Goal: Information Seeking & Learning: Learn about a topic

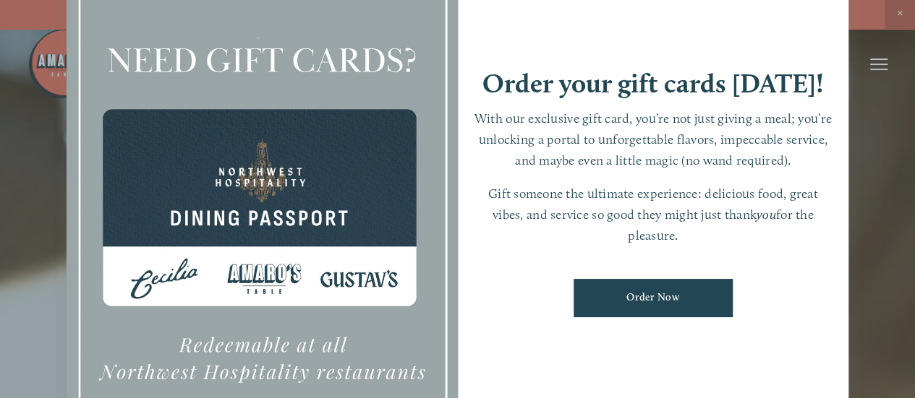
scroll to position [30, 0]
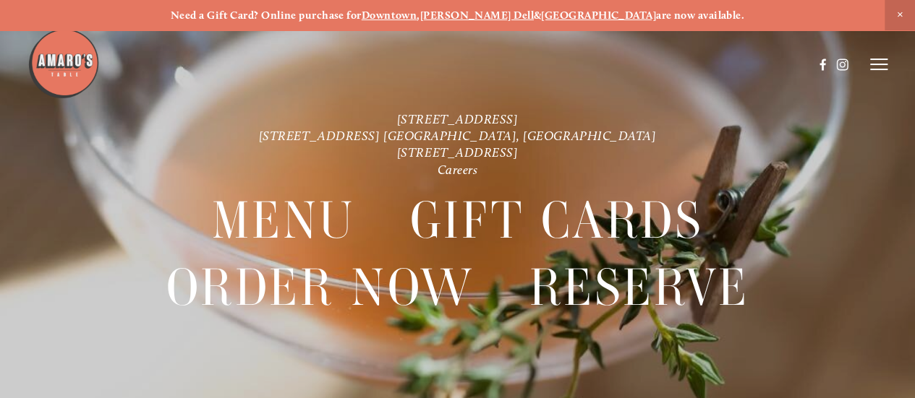
click at [902, 12] on span "Close Announcement" at bounding box center [899, 15] width 30 height 30
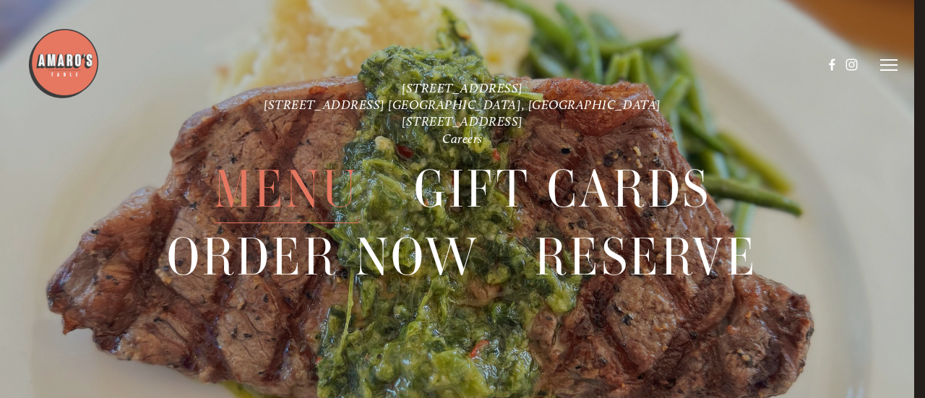
click at [269, 186] on span "Menu" at bounding box center [286, 189] width 145 height 67
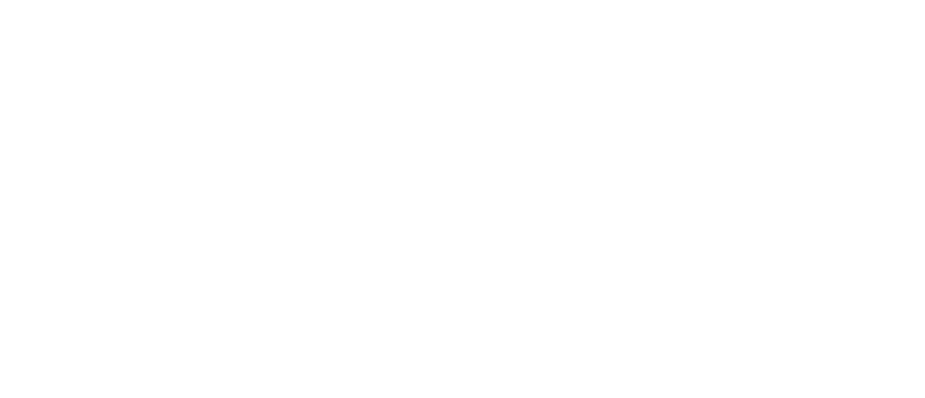
click at [270, 186] on span "Menu" at bounding box center [286, 189] width 145 height 67
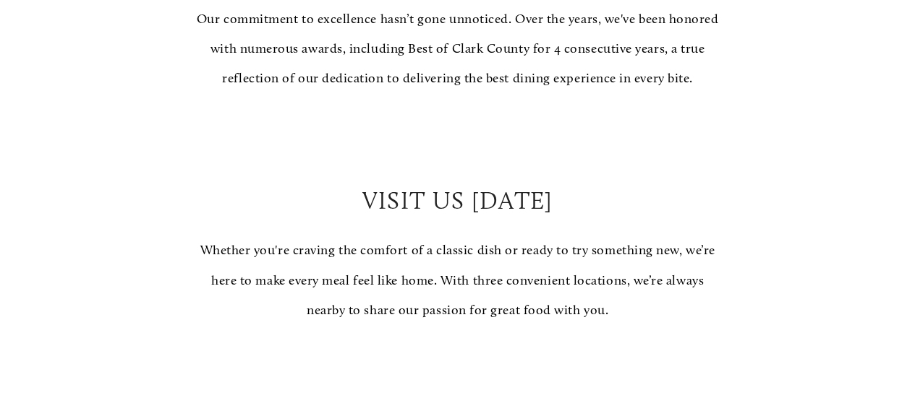
scroll to position [1157, 0]
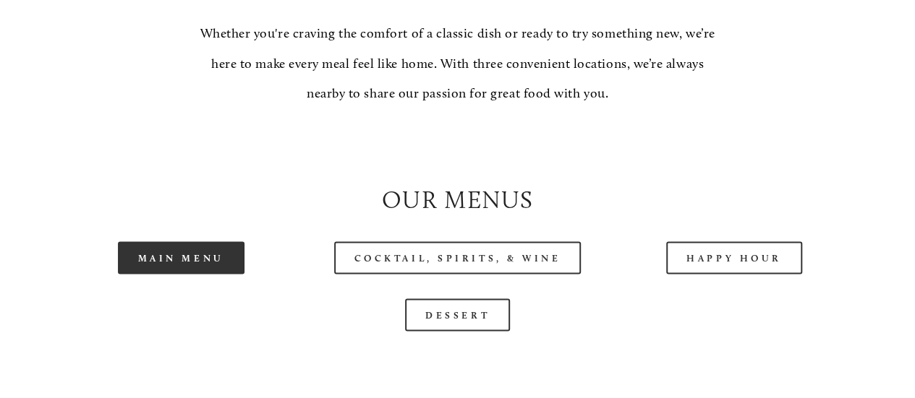
click at [198, 274] on link "Main Menu" at bounding box center [181, 257] width 127 height 33
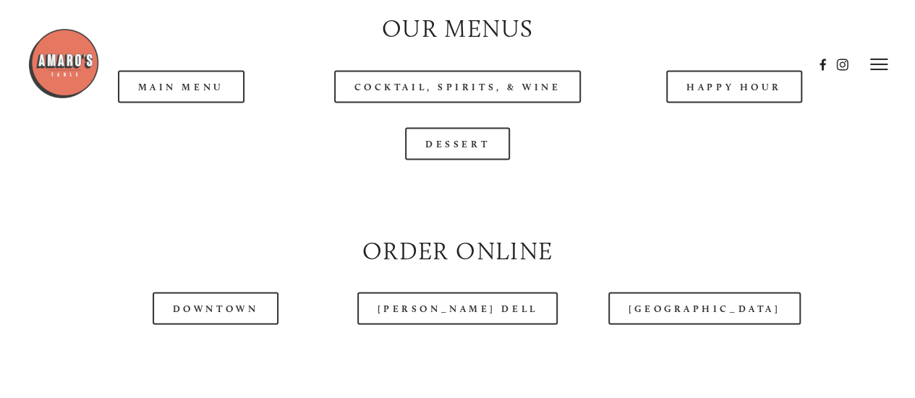
scroll to position [1301, 0]
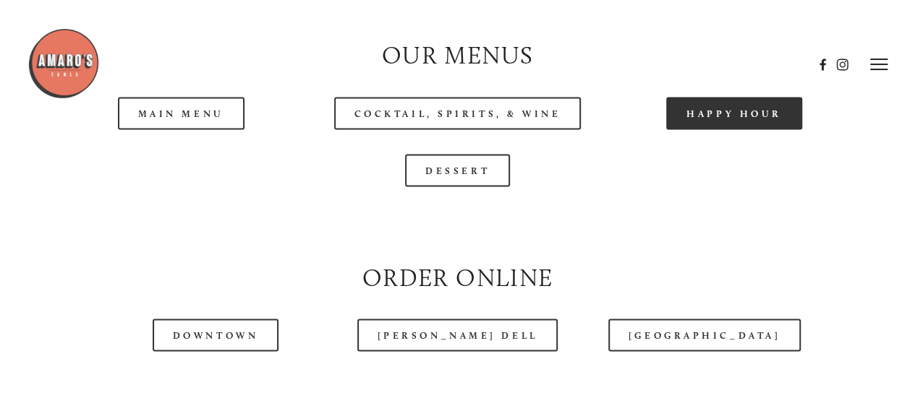
click at [754, 129] on link "Happy Hour" at bounding box center [734, 113] width 136 height 33
